Goal: Task Accomplishment & Management: Manage account settings

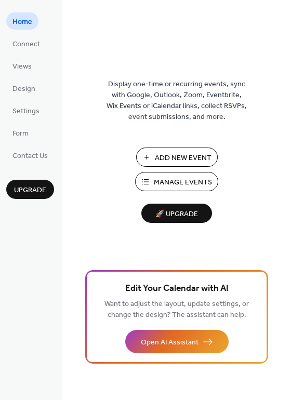
click at [168, 181] on span "Manage Events" at bounding box center [183, 182] width 58 height 11
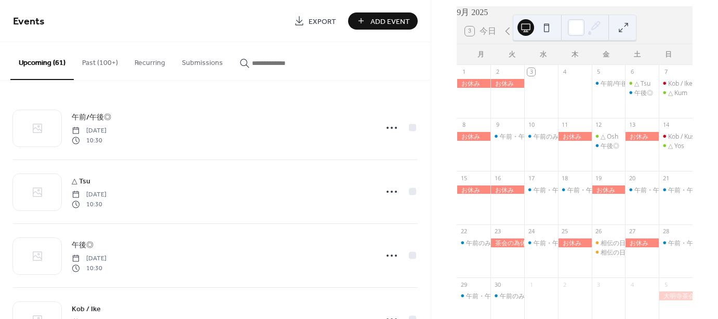
scroll to position [52, 0]
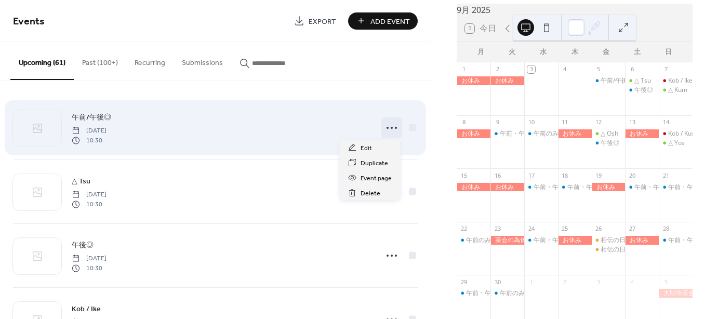
click at [390, 130] on icon at bounding box center [391, 127] width 17 height 17
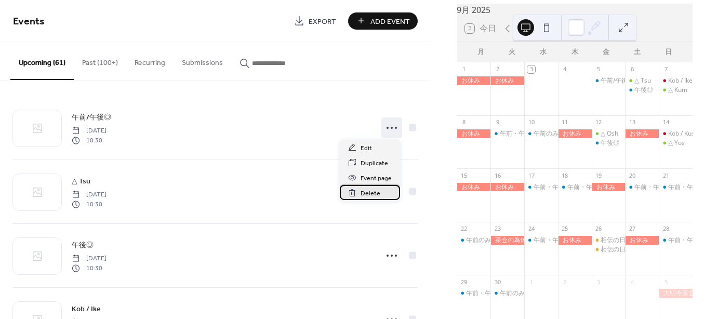
click at [367, 194] on span "Delete" at bounding box center [370, 193] width 20 height 11
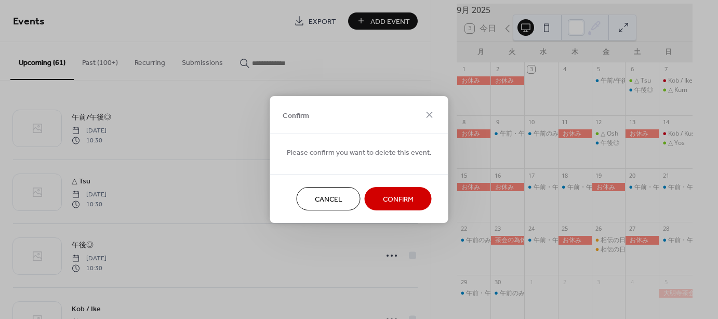
click at [385, 199] on span "Confirm" at bounding box center [398, 199] width 31 height 11
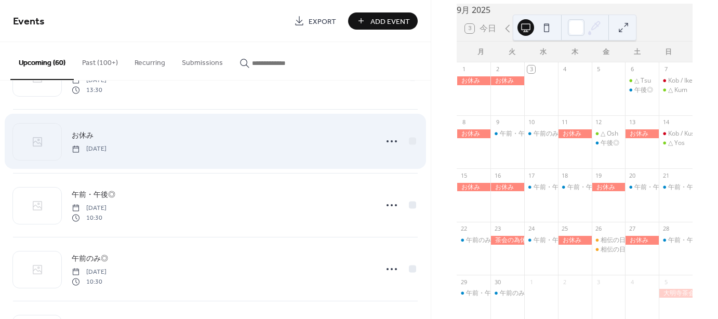
scroll to position [260, 0]
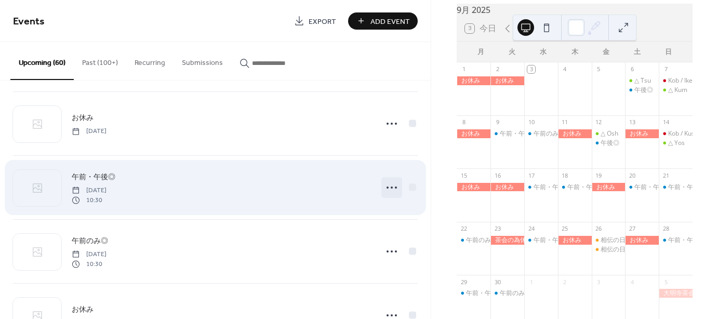
click at [390, 188] on icon at bounding box center [391, 187] width 17 height 17
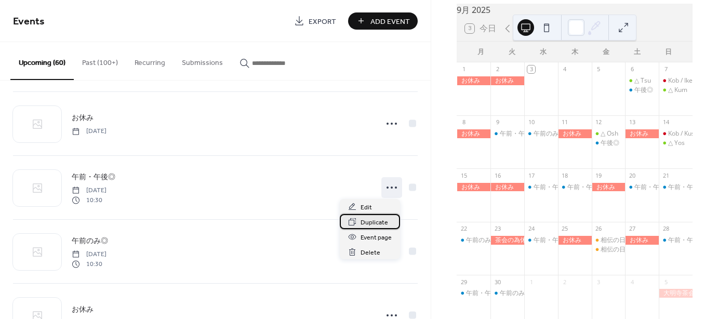
click at [371, 224] on span "Duplicate" at bounding box center [374, 222] width 28 height 11
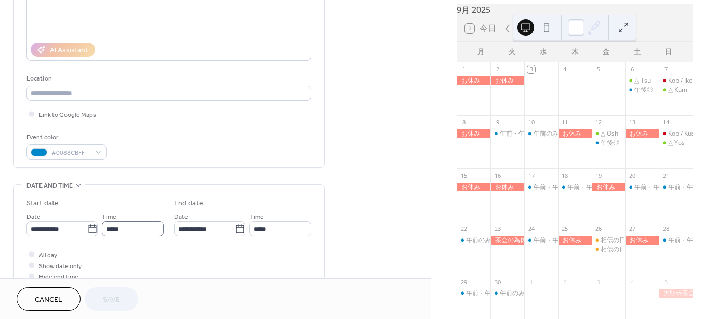
scroll to position [156, 0]
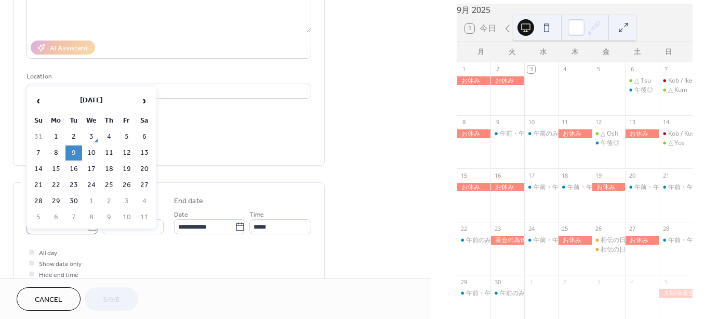
click at [87, 225] on icon at bounding box center [92, 227] width 10 height 10
click at [87, 225] on input "**********" at bounding box center [56, 226] width 61 height 15
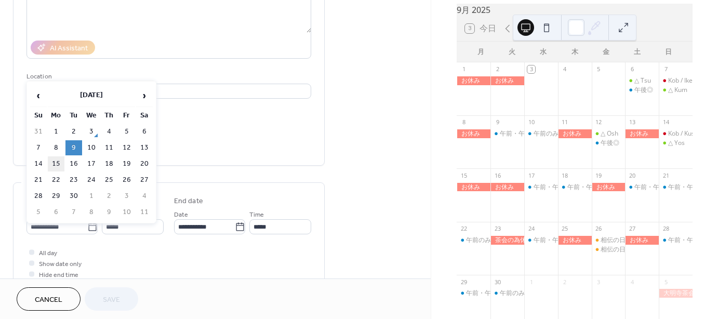
click at [56, 161] on td "15" at bounding box center [56, 163] width 17 height 15
type input "**********"
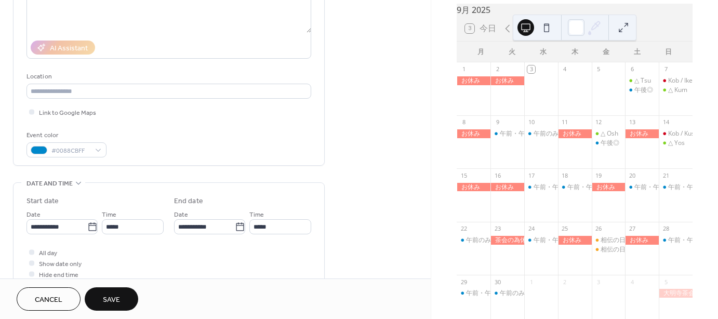
click at [114, 299] on span "Save" at bounding box center [111, 299] width 17 height 11
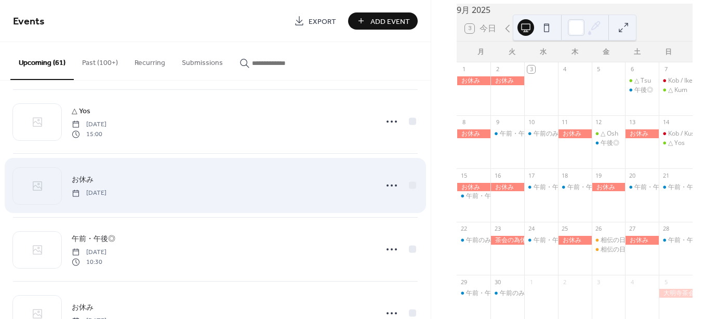
scroll to position [779, 0]
click at [388, 179] on icon at bounding box center [391, 179] width 17 height 17
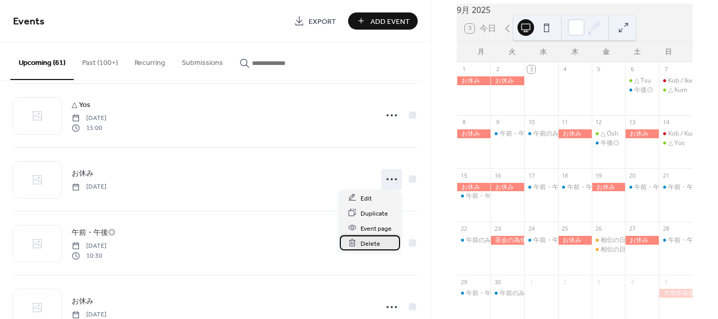
click at [367, 241] on span "Delete" at bounding box center [370, 243] width 20 height 11
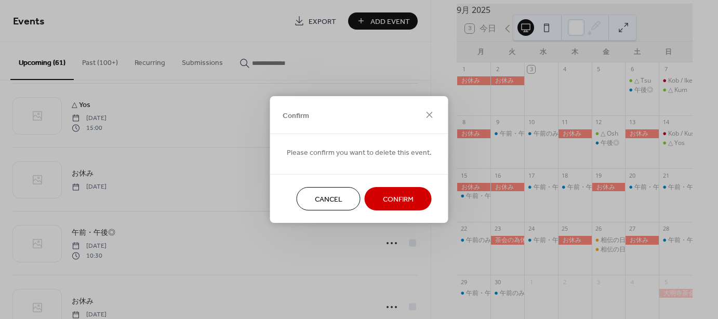
click at [399, 197] on span "Confirm" at bounding box center [398, 199] width 31 height 11
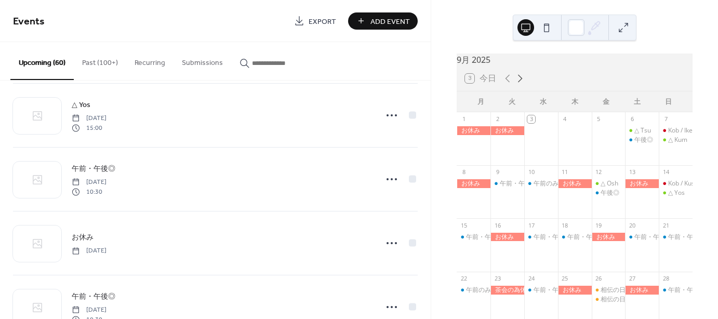
scroll to position [0, 0]
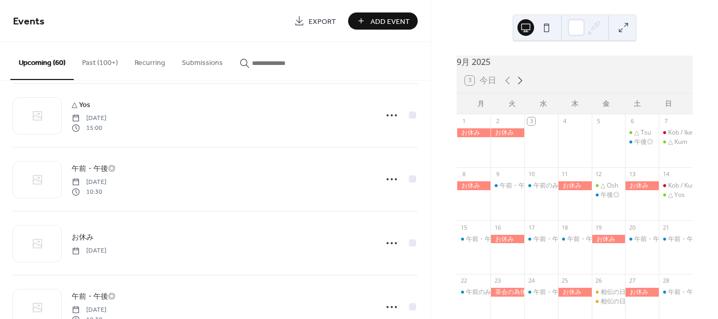
click at [519, 86] on icon at bounding box center [520, 80] width 12 height 12
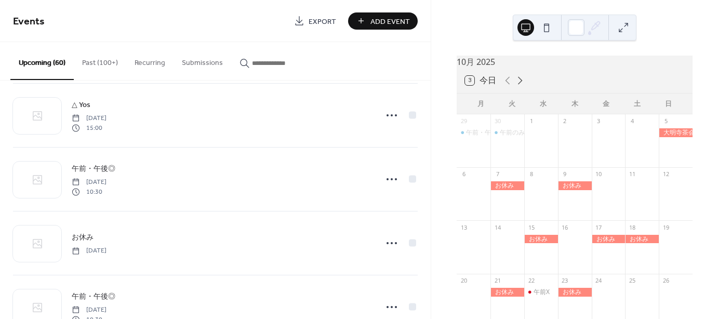
click at [521, 87] on icon at bounding box center [520, 80] width 12 height 12
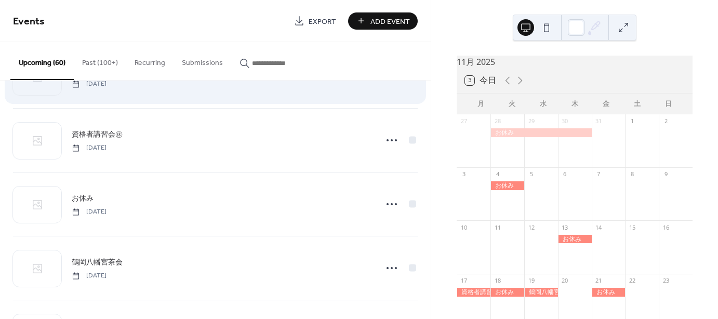
scroll to position [2642, 0]
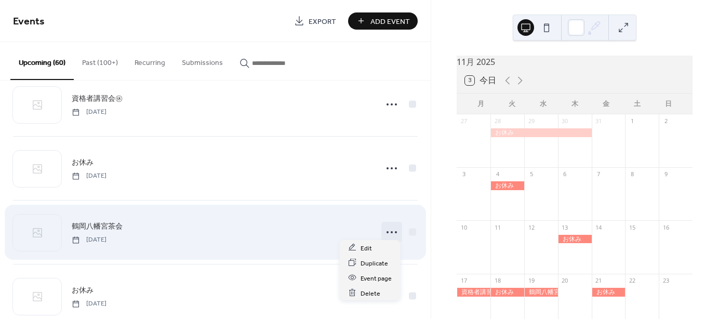
click at [386, 226] on icon at bounding box center [391, 232] width 17 height 17
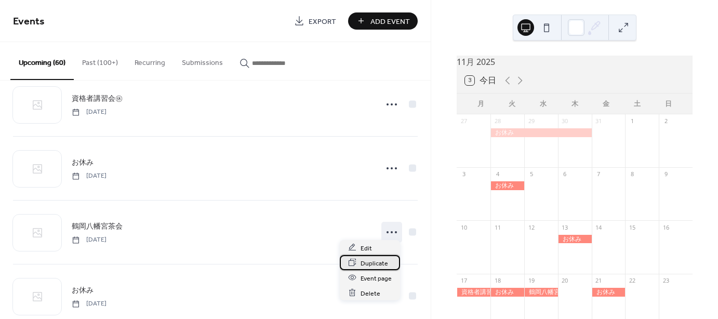
click at [372, 265] on span "Duplicate" at bounding box center [374, 263] width 28 height 11
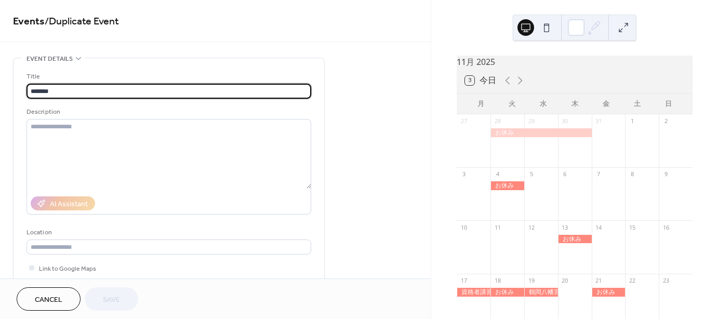
drag, startPoint x: 60, startPoint y: 88, endPoint x: 0, endPoint y: 89, distance: 59.7
click at [16, 107] on div "Title ****** Description AI Assistant Location Link to Google Maps Event color" at bounding box center [169, 189] width 311 height 263
click at [56, 91] on input "******" at bounding box center [168, 91] width 285 height 15
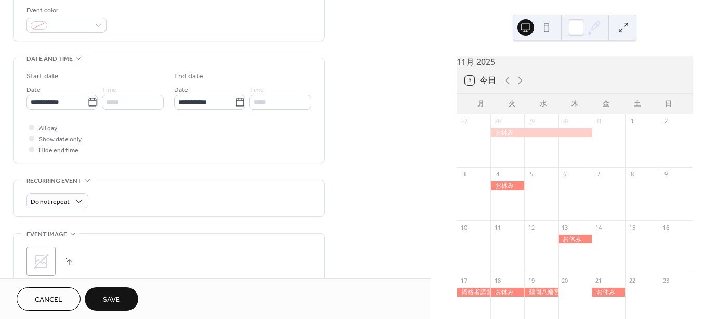
scroll to position [312, 0]
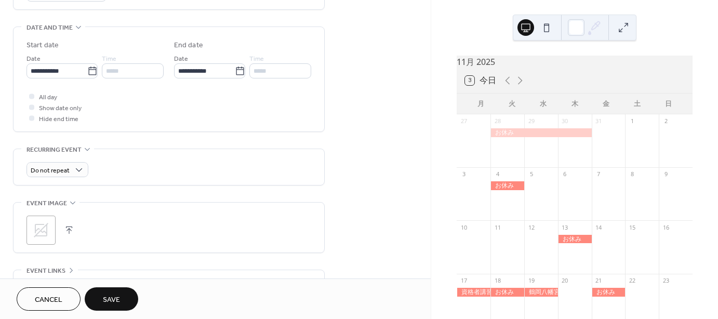
type input "*******"
click at [113, 301] on span "Save" at bounding box center [111, 299] width 17 height 11
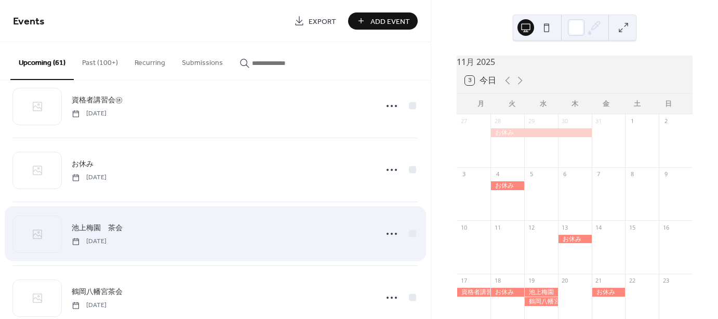
scroll to position [2706, 0]
click at [386, 230] on icon at bounding box center [391, 232] width 17 height 17
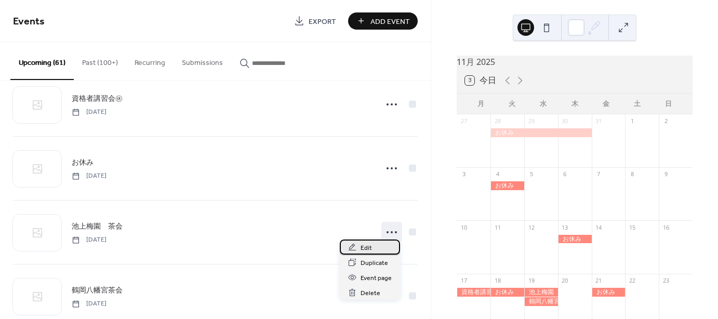
click at [361, 244] on span "Edit" at bounding box center [365, 247] width 11 height 11
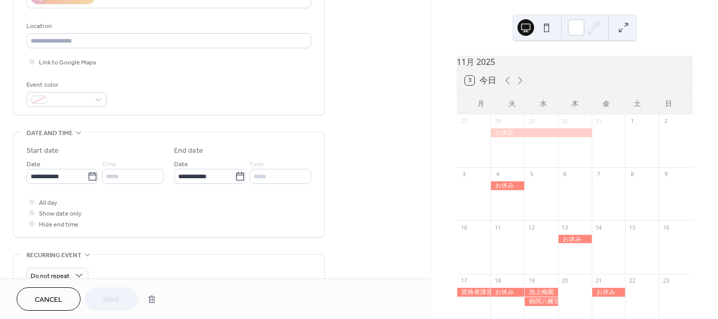
scroll to position [260, 0]
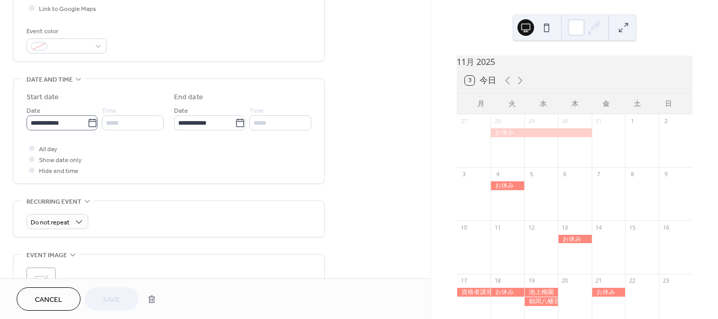
click at [88, 124] on icon at bounding box center [92, 123] width 10 height 10
click at [87, 124] on input "**********" at bounding box center [56, 122] width 61 height 15
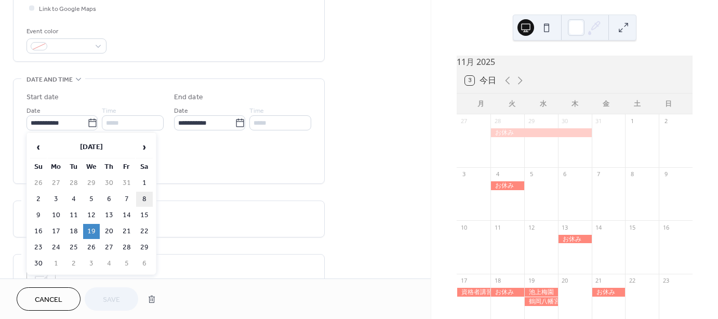
click at [145, 198] on td "8" at bounding box center [144, 199] width 17 height 15
type input "**********"
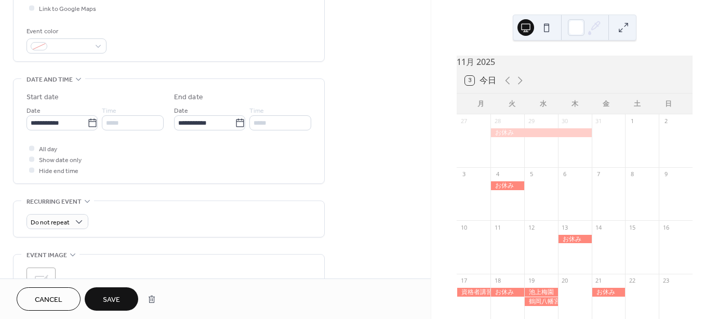
click at [118, 303] on span "Save" at bounding box center [111, 299] width 17 height 11
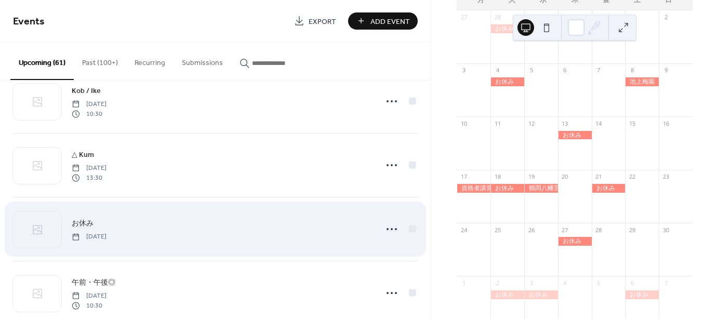
scroll to position [156, 0]
click at [384, 223] on icon at bounding box center [391, 227] width 17 height 17
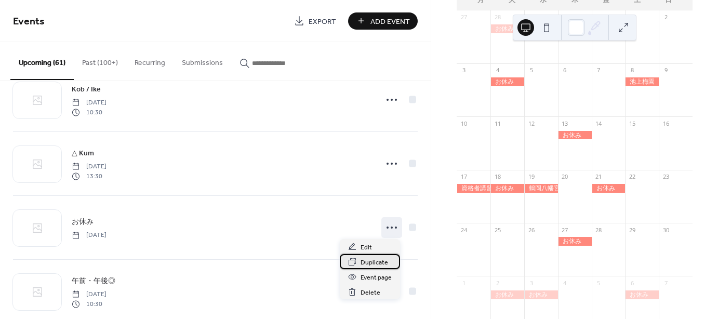
click at [378, 263] on span "Duplicate" at bounding box center [374, 262] width 28 height 11
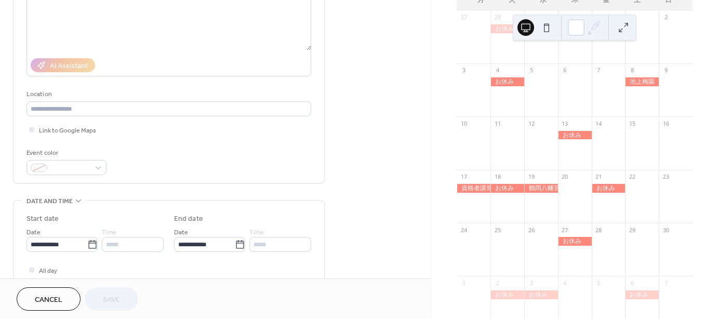
scroll to position [156, 0]
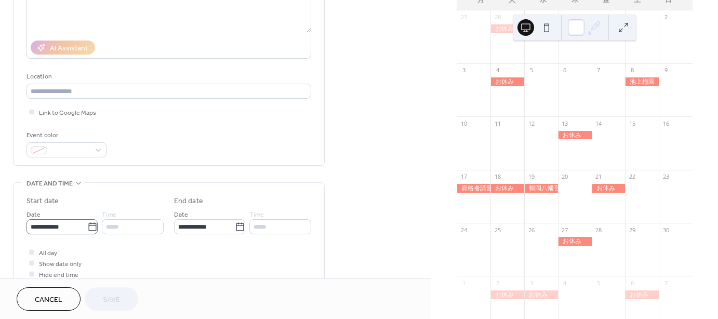
click at [87, 230] on icon at bounding box center [92, 227] width 10 height 10
click at [86, 230] on input "**********" at bounding box center [56, 226] width 61 height 15
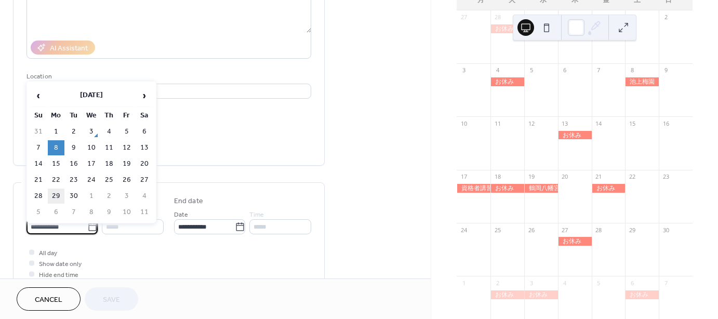
click at [55, 190] on td "29" at bounding box center [56, 195] width 17 height 15
type input "**********"
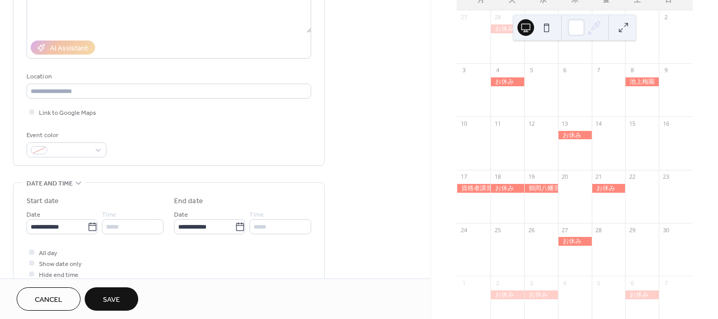
click at [112, 298] on span "Save" at bounding box center [111, 299] width 17 height 11
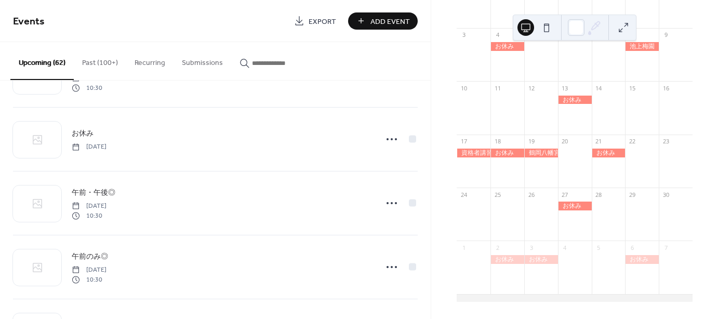
scroll to position [1757, 0]
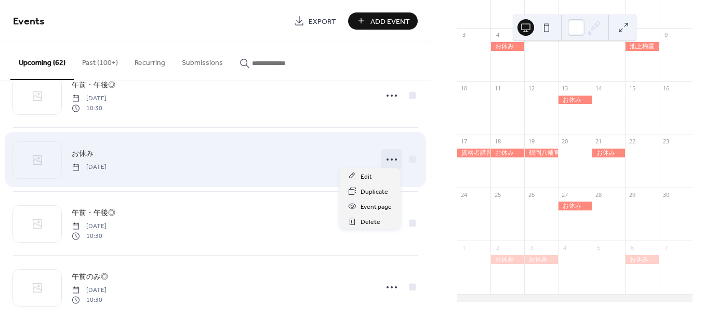
click at [387, 155] on icon at bounding box center [391, 159] width 17 height 17
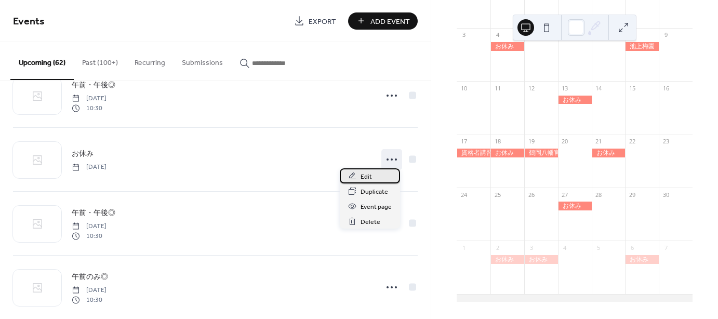
click at [361, 178] on span "Edit" at bounding box center [365, 176] width 11 height 11
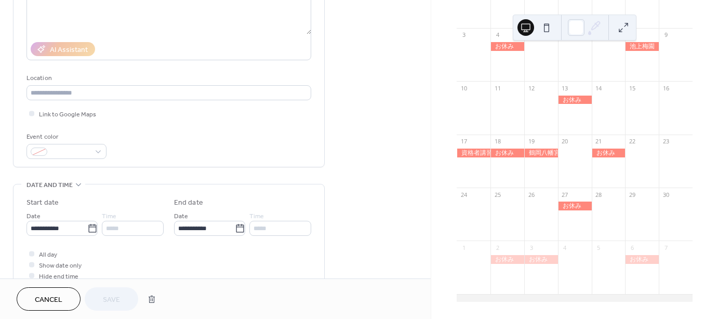
scroll to position [156, 0]
click at [89, 226] on icon at bounding box center [92, 227] width 10 height 10
click at [87, 226] on input "**********" at bounding box center [56, 226] width 61 height 15
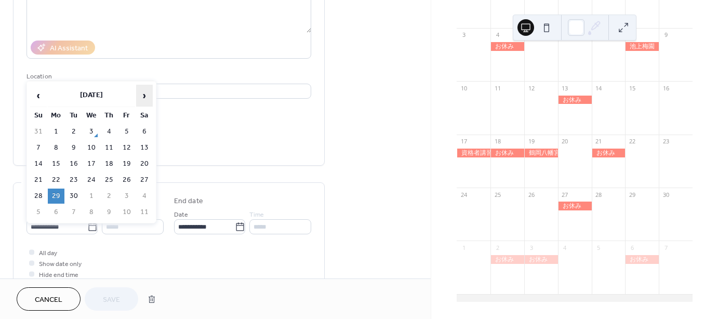
click at [144, 98] on span "›" at bounding box center [145, 95] width 16 height 21
click at [144, 100] on span "›" at bounding box center [145, 95] width 16 height 21
click at [143, 194] on td "29" at bounding box center [144, 195] width 17 height 15
type input "**********"
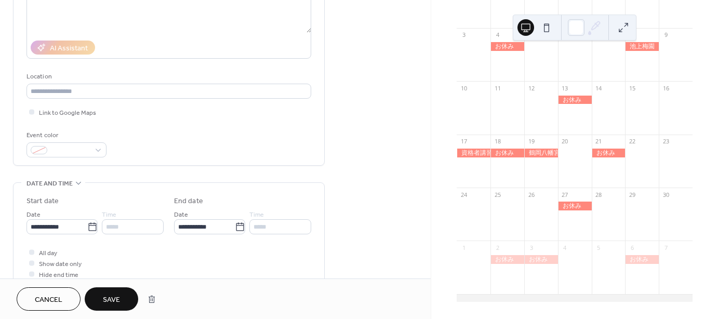
click at [120, 299] on button "Save" at bounding box center [111, 298] width 53 height 23
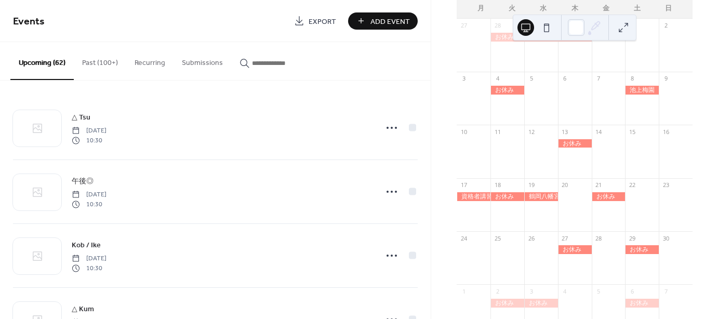
scroll to position [93, 0]
